Goal: Transaction & Acquisition: Obtain resource

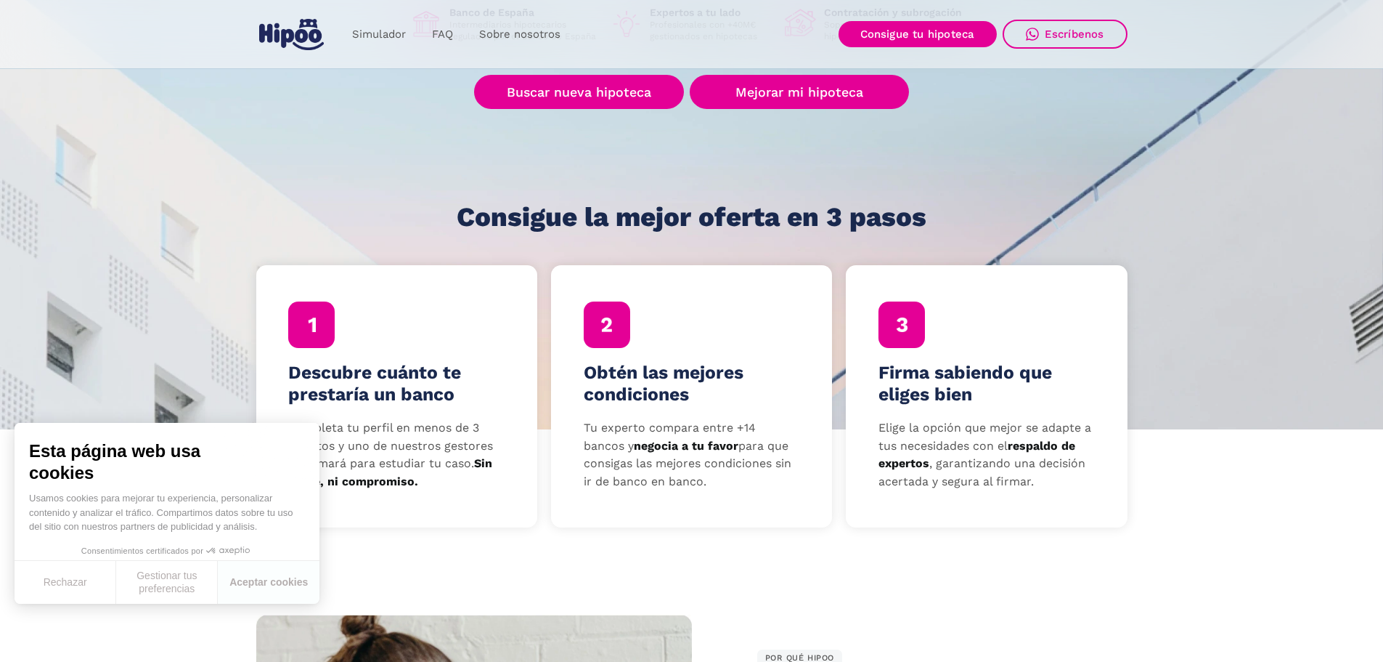
scroll to position [145, 0]
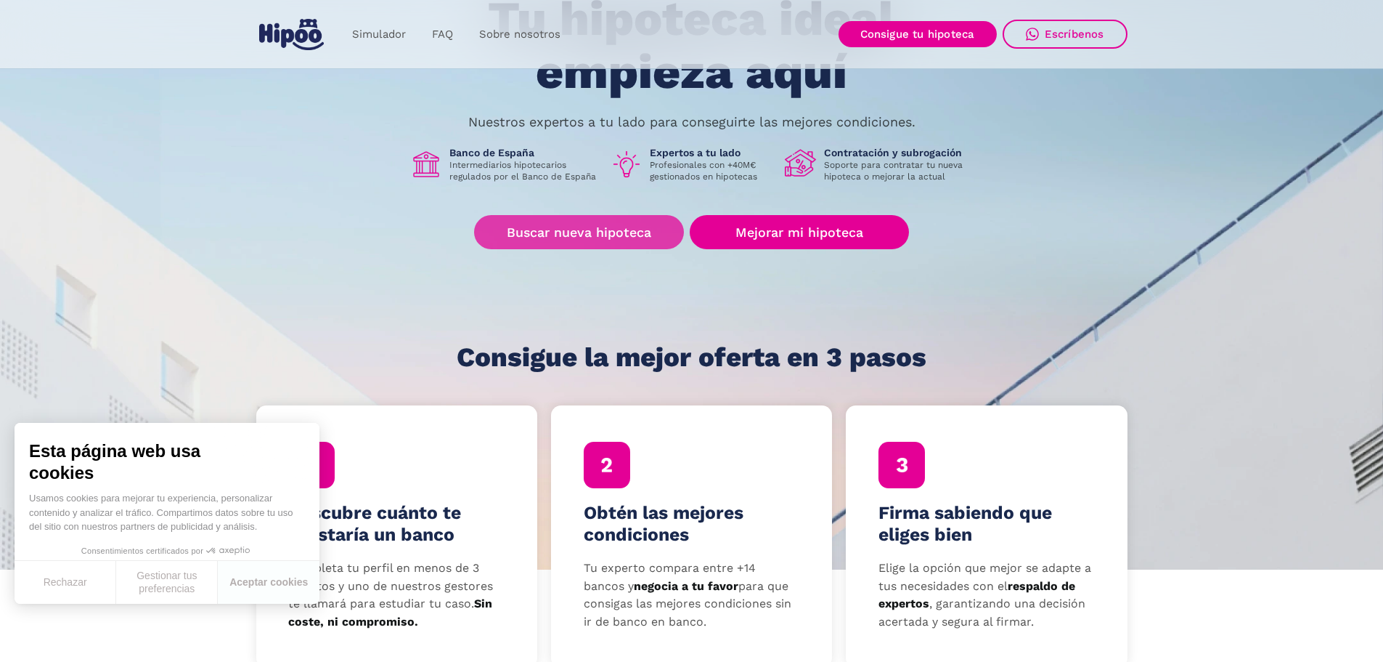
click at [601, 231] on link "Buscar nueva hipoteca" at bounding box center [579, 232] width 210 height 34
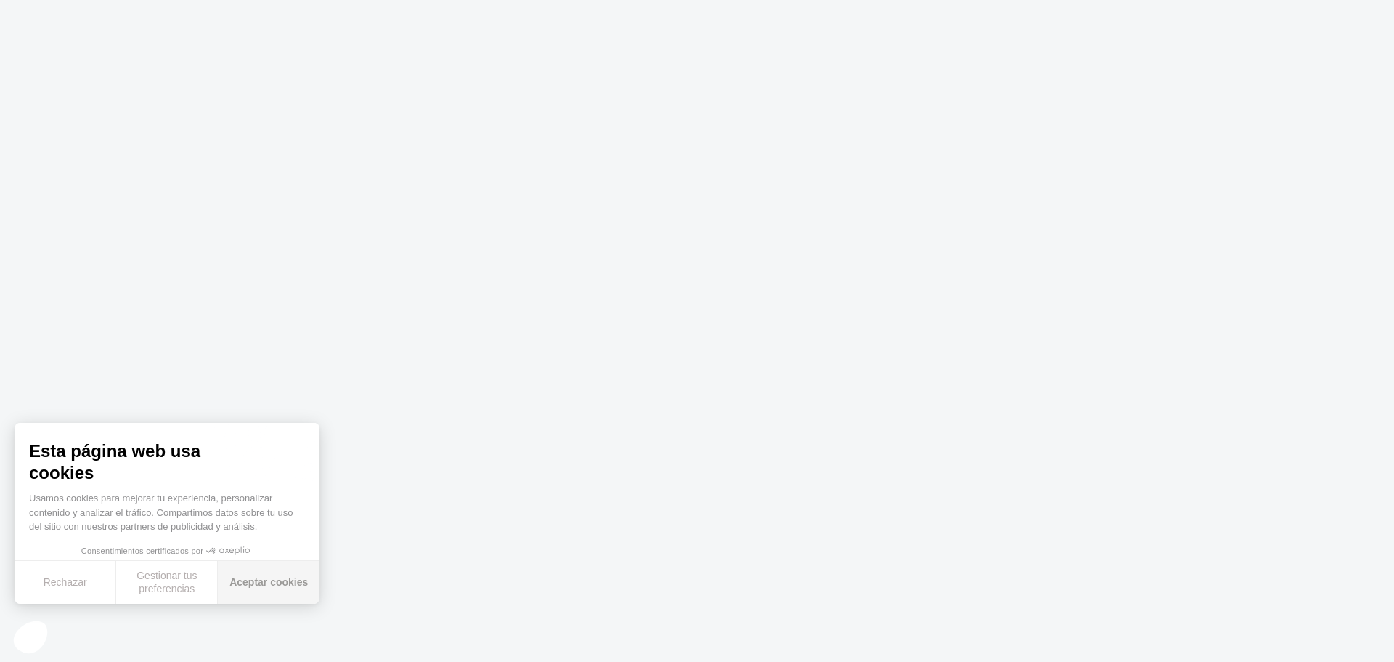
click at [250, 586] on button "Aceptar cookies" at bounding box center [269, 582] width 102 height 43
